Goal: Task Accomplishment & Management: Complete application form

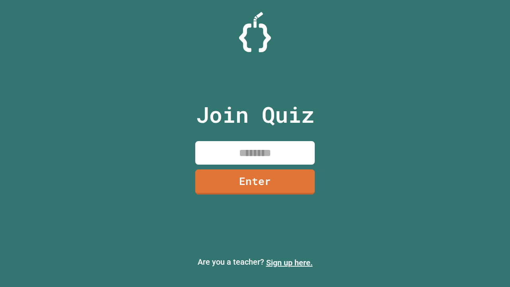
click at [289, 262] on link "Sign up here." at bounding box center [289, 263] width 47 height 10
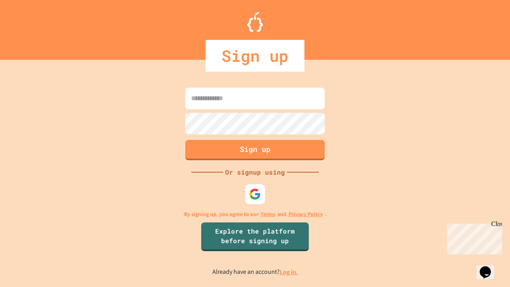
click at [289, 272] on link "Log in." at bounding box center [289, 272] width 18 height 8
